Goal: Task Accomplishment & Management: Use online tool/utility

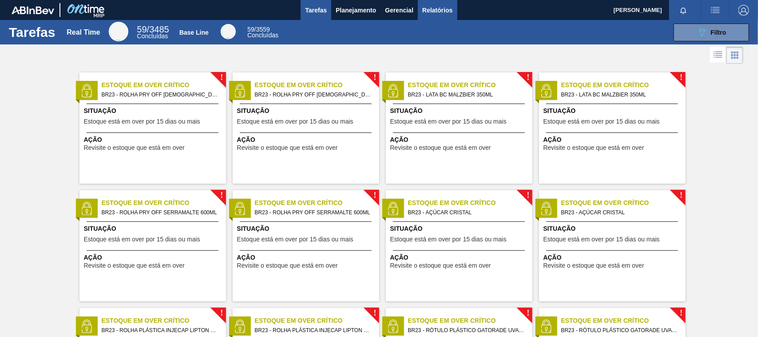
click at [438, 12] on span "Relatórios" at bounding box center [437, 10] width 30 height 11
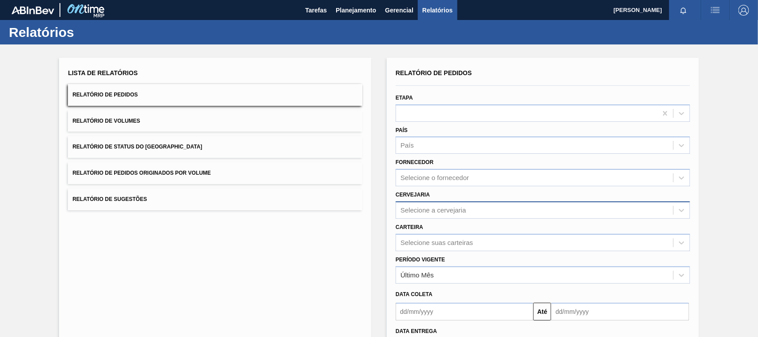
click at [431, 207] on div "Selecione a cervejaria" at bounding box center [434, 210] width 66 height 8
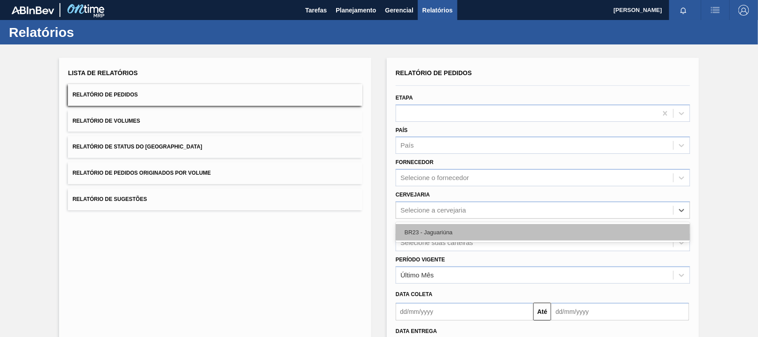
click at [431, 226] on div "BR23 - Jaguariúna" at bounding box center [543, 232] width 294 height 16
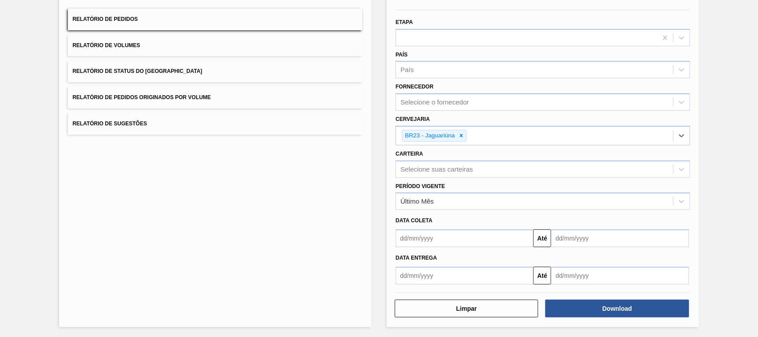
scroll to position [75, 0]
click at [447, 271] on input "text" at bounding box center [465, 276] width 138 height 18
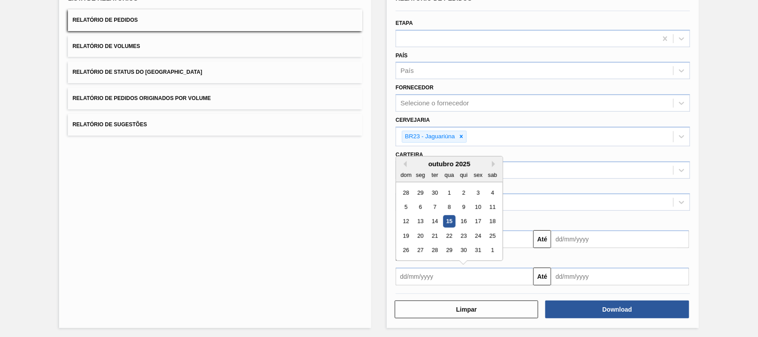
click at [451, 218] on div "15" at bounding box center [449, 221] width 12 height 12
type input "[DATE]"
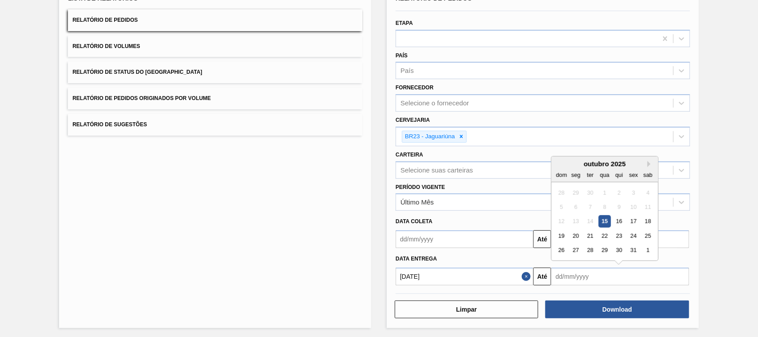
click at [568, 274] on input "text" at bounding box center [620, 276] width 138 height 18
click at [649, 161] on button "Next Month" at bounding box center [650, 164] width 6 height 6
click at [653, 223] on div "15" at bounding box center [648, 221] width 12 height 12
type input "[DATE]"
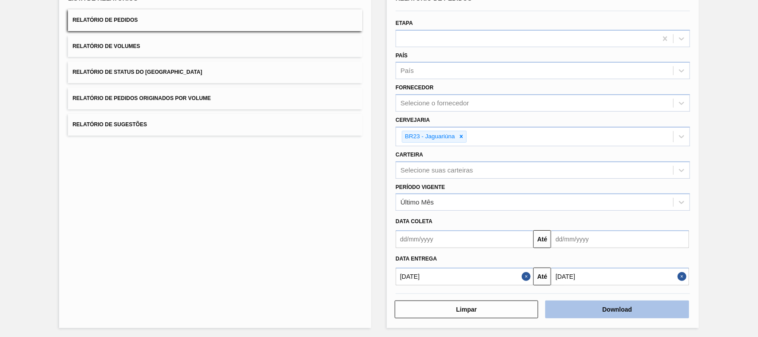
click at [645, 305] on button "Download" at bounding box center [616, 309] width 143 height 18
